Goal: Navigation & Orientation: Find specific page/section

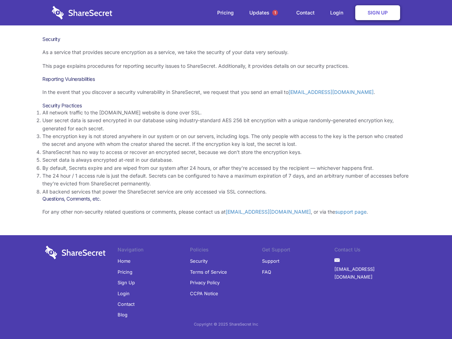
click at [226, 170] on li "By default, Secrets expire and are wiped from our system after 24 hours, or aft…" at bounding box center [225, 168] width 367 height 8
click at [275, 13] on span "1" at bounding box center [275, 13] width 6 height 6
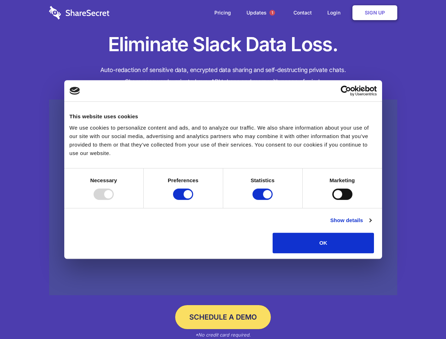
click at [114, 200] on div at bounding box center [104, 194] width 20 height 11
click at [193, 200] on input "Preferences" at bounding box center [183, 194] width 20 height 11
checkbox input "false"
click at [263, 200] on input "Statistics" at bounding box center [263, 194] width 20 height 11
checkbox input "false"
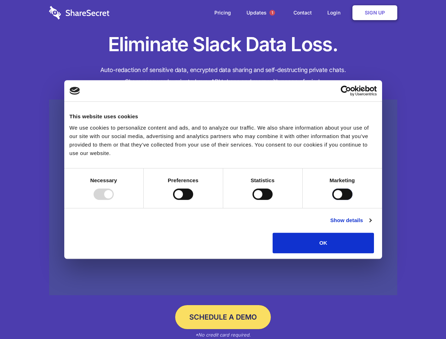
click at [332, 200] on input "Marketing" at bounding box center [342, 194] width 20 height 11
checkbox input "true"
click at [371, 225] on link "Show details" at bounding box center [350, 220] width 41 height 8
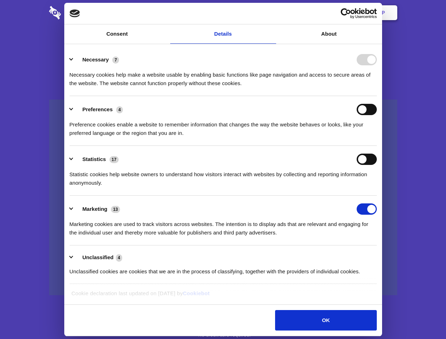
click at [377, 96] on li "Necessary 7 Necessary cookies help make a website usable by enabling basic func…" at bounding box center [223, 71] width 307 height 50
click at [272, 13] on span "1" at bounding box center [272, 13] width 6 height 6
